Goal: Information Seeking & Learning: Learn about a topic

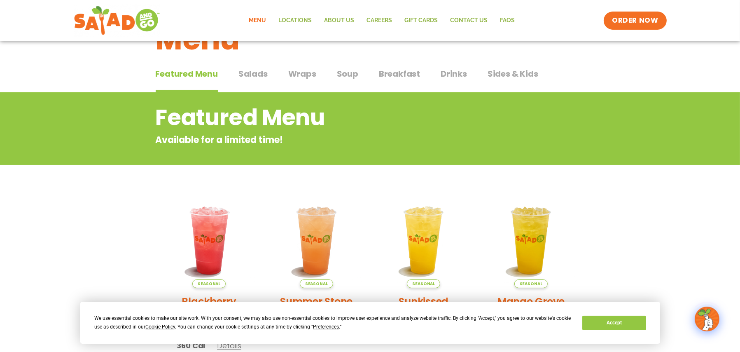
scroll to position [41, 0]
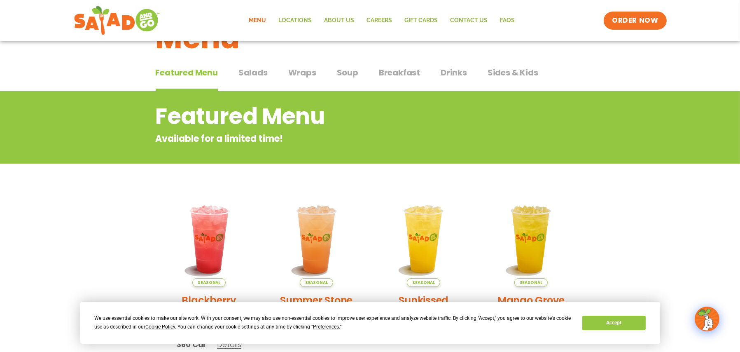
click at [403, 77] on span "Breakfast" at bounding box center [399, 72] width 41 height 12
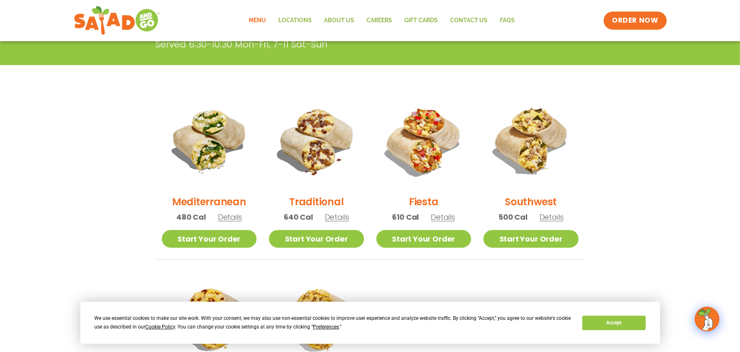
scroll to position [165, 0]
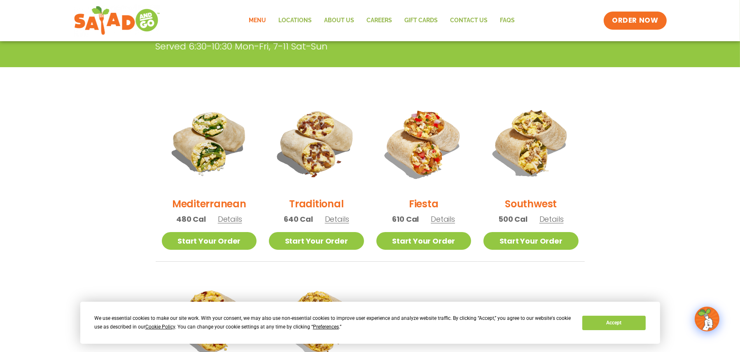
click at [323, 203] on h2 "Traditional" at bounding box center [316, 203] width 54 height 14
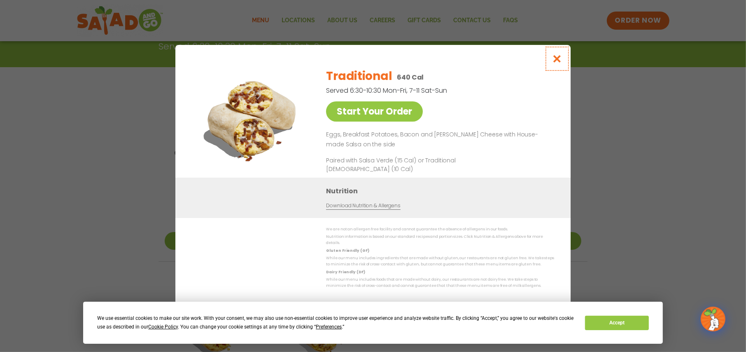
click at [554, 62] on icon "Close modal" at bounding box center [557, 58] width 10 height 9
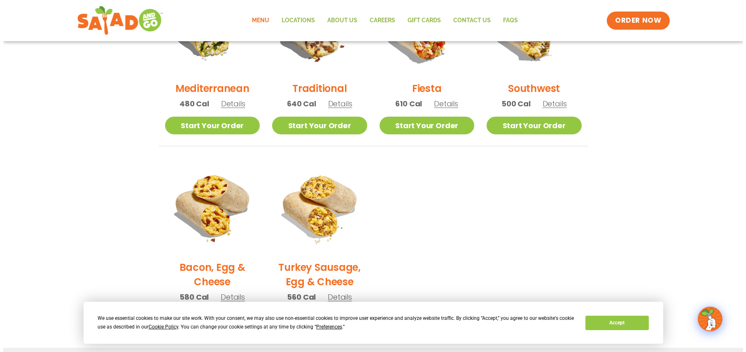
scroll to position [288, 0]
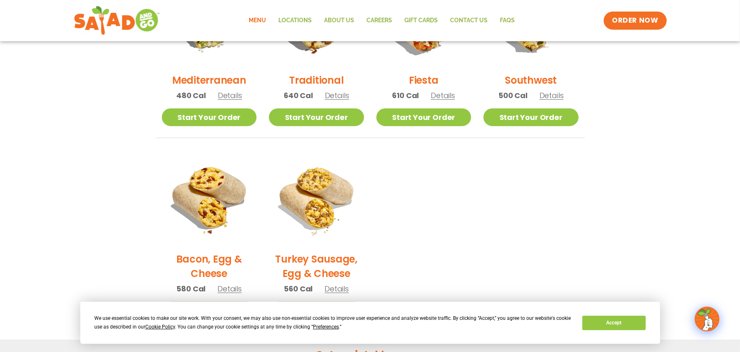
click at [535, 80] on h2 "Southwest" at bounding box center [531, 80] width 52 height 14
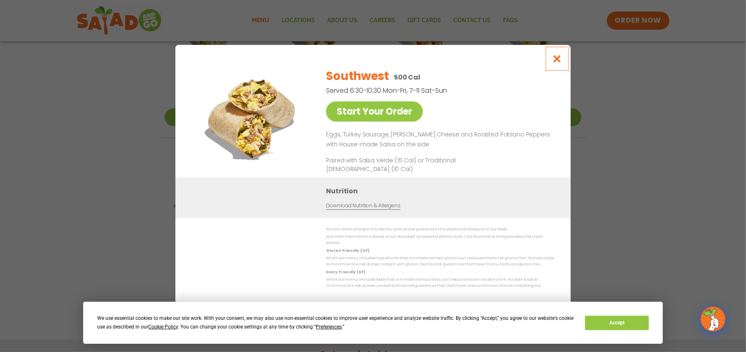
click at [556, 63] on icon "Close modal" at bounding box center [557, 58] width 10 height 9
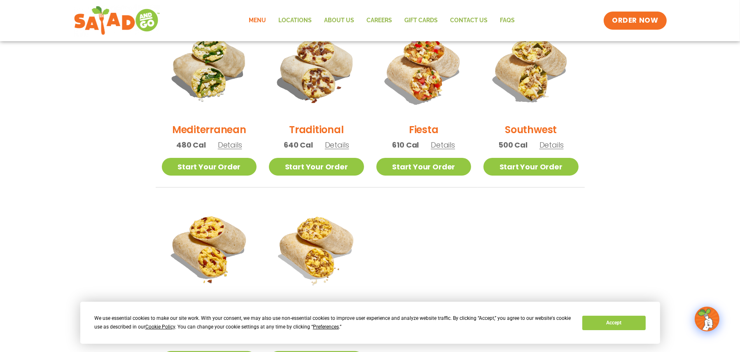
scroll to position [226, 0]
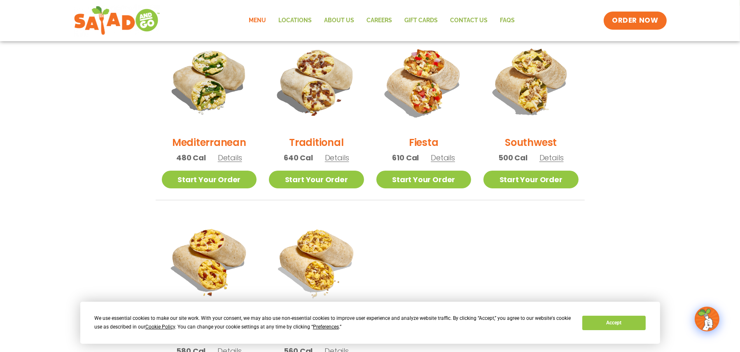
click at [335, 142] on h2 "Traditional" at bounding box center [316, 142] width 54 height 14
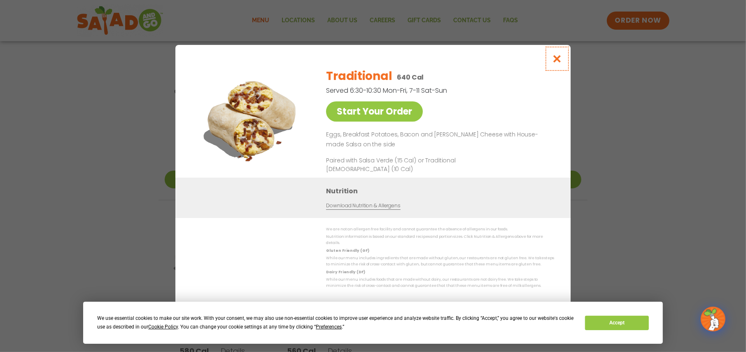
click at [559, 63] on icon "Close modal" at bounding box center [557, 58] width 10 height 9
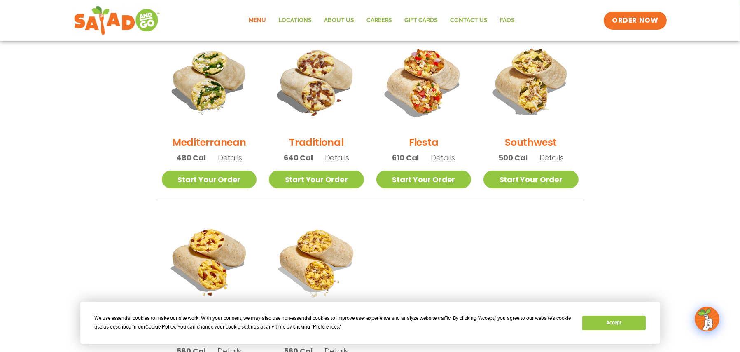
click at [423, 145] on h2 "Fiesta" at bounding box center [424, 142] width 30 height 14
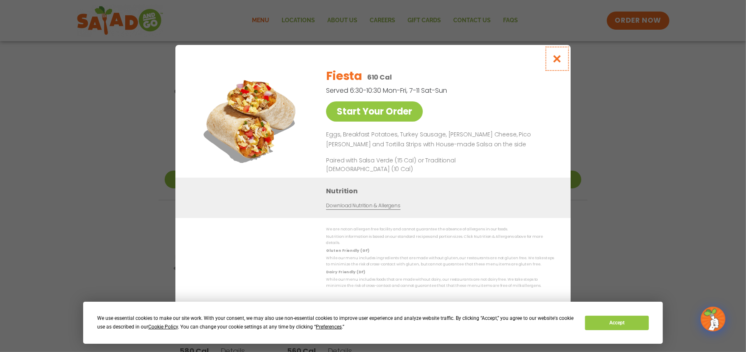
click at [561, 62] on icon "Close modal" at bounding box center [557, 58] width 10 height 9
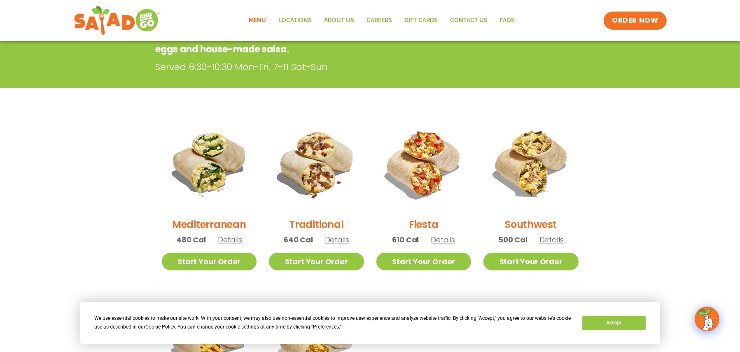
scroll to position [144, 0]
